Goal: Navigation & Orientation: Find specific page/section

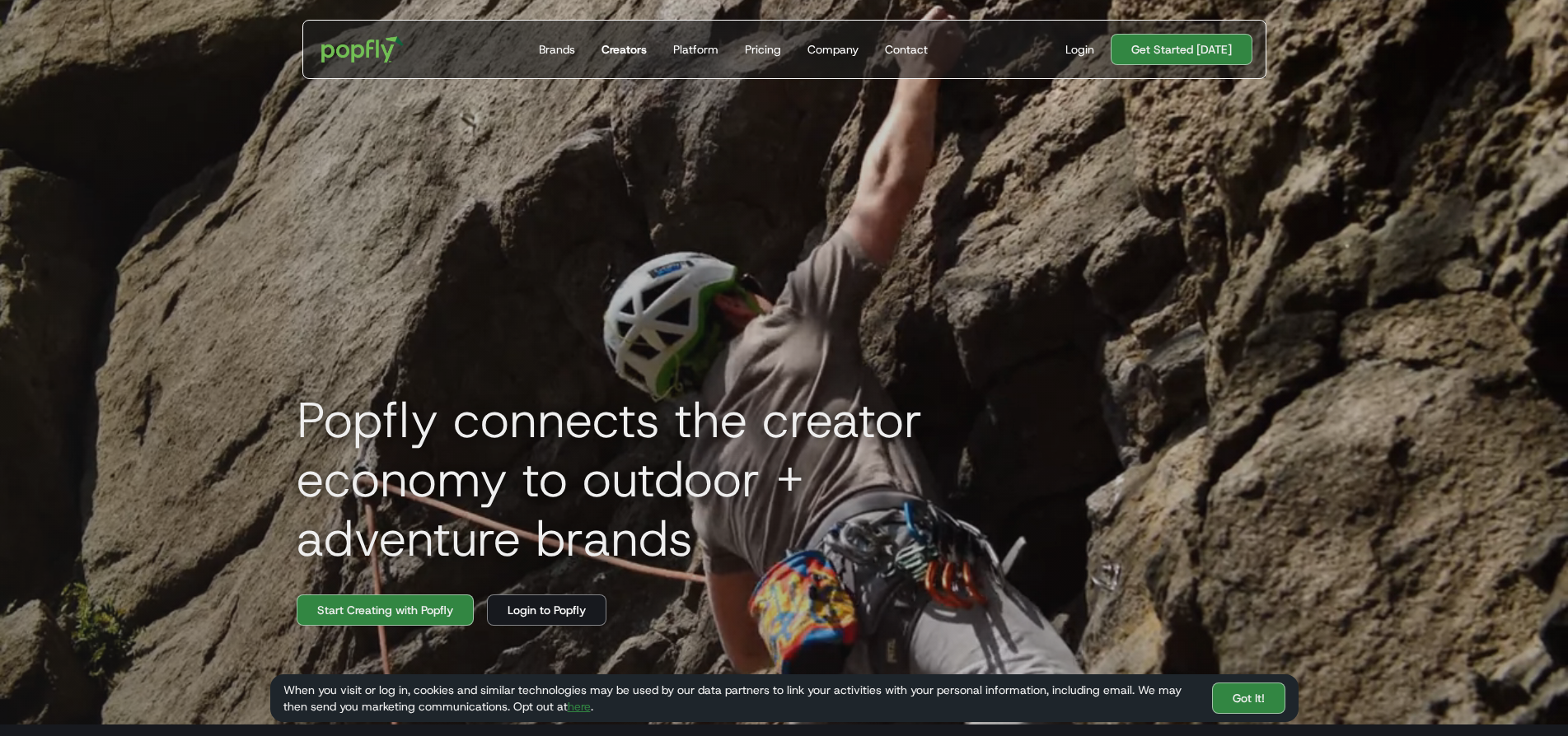
click at [631, 46] on div "Creators" at bounding box center [625, 49] width 46 height 17
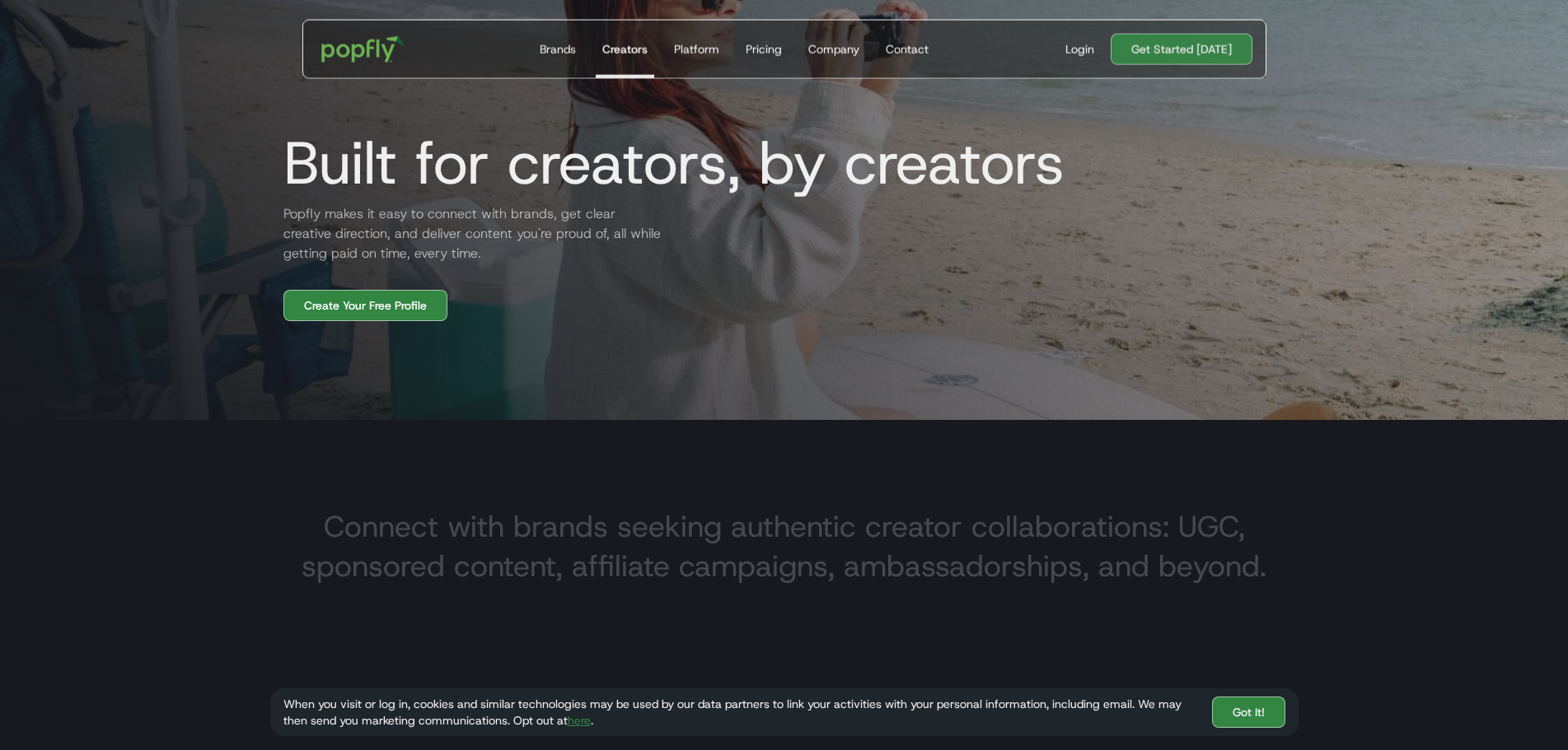
scroll to position [321, 0]
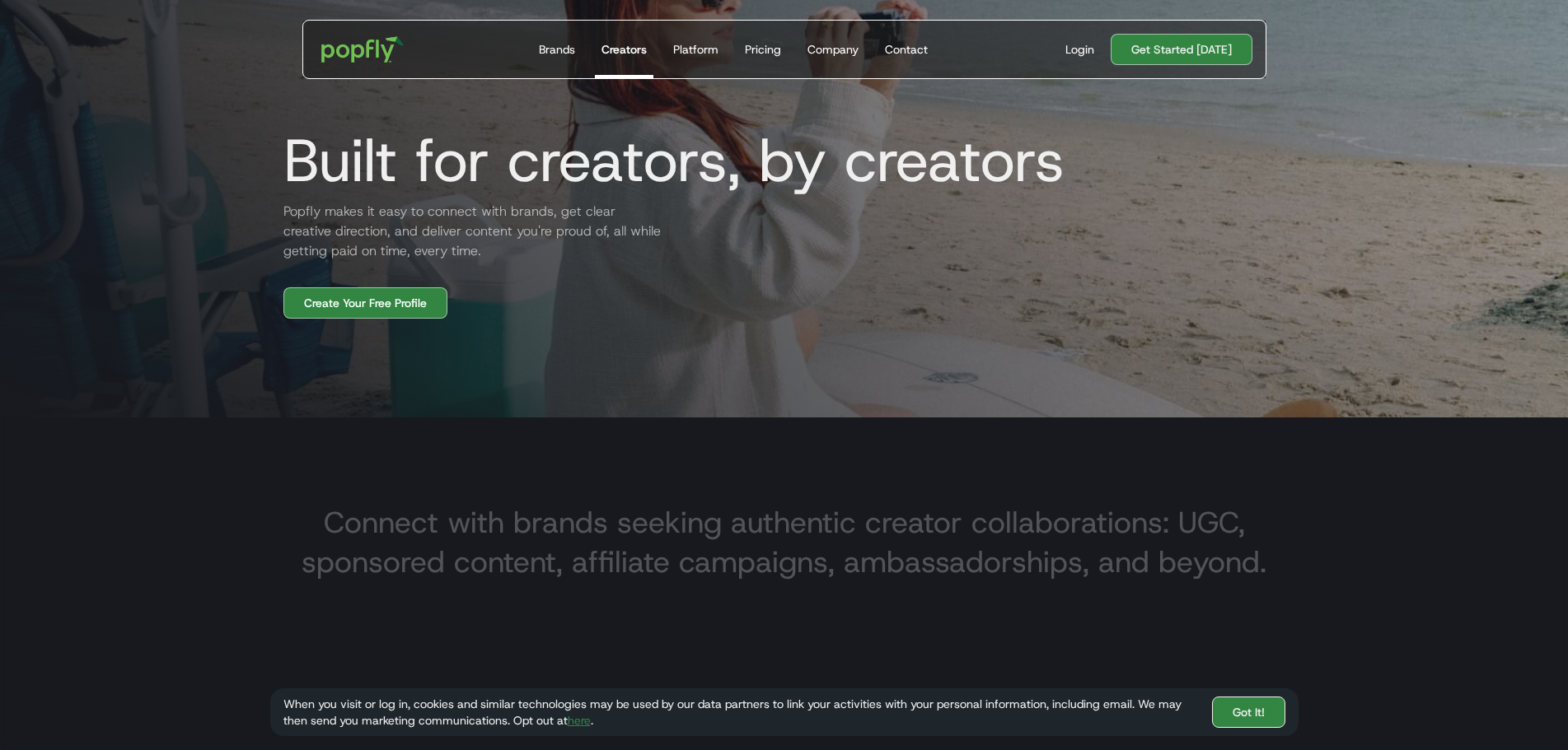
click at [1250, 722] on link "Got It!" at bounding box center [1249, 712] width 74 height 31
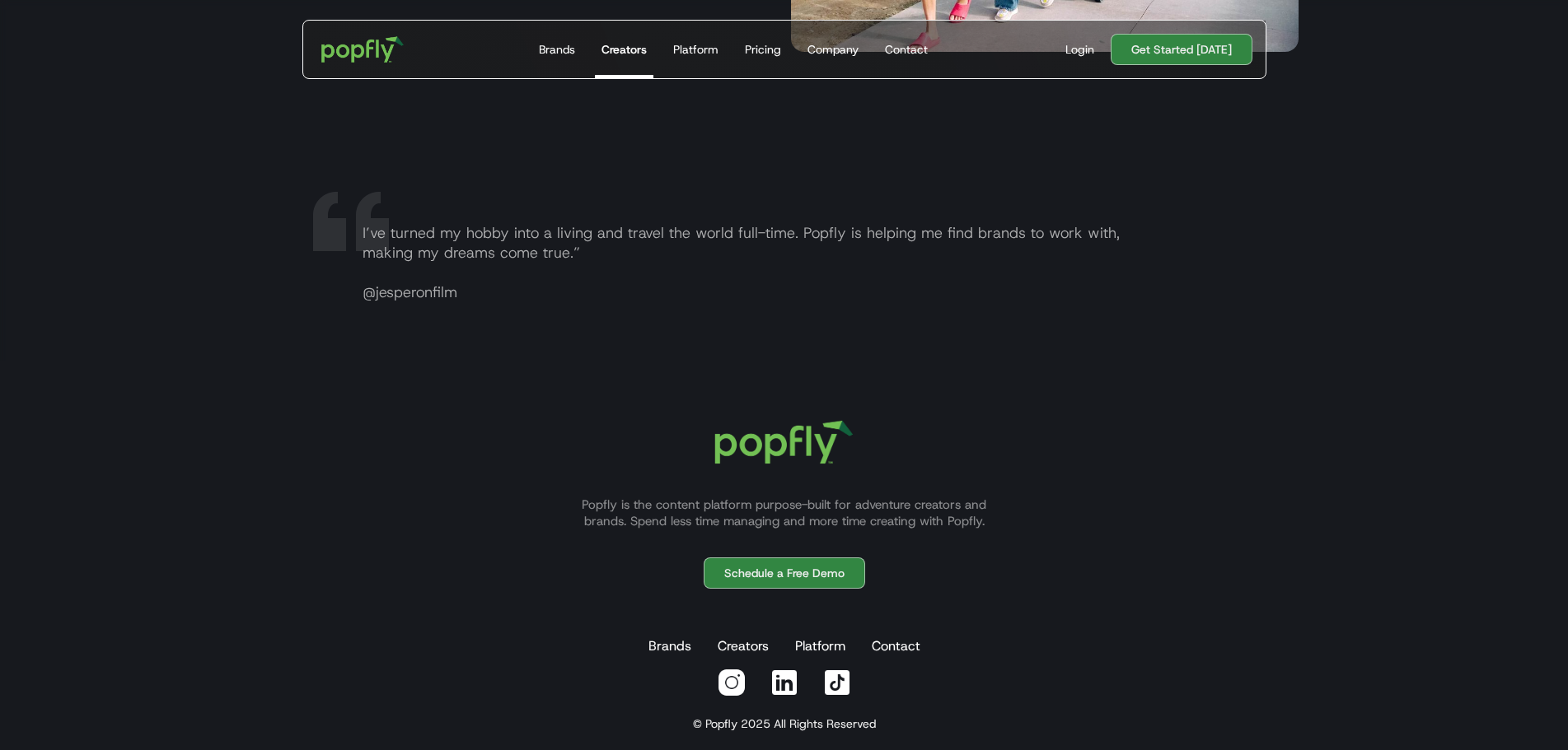
scroll to position [3214, 0]
